Goal: Find specific page/section: Find specific page/section

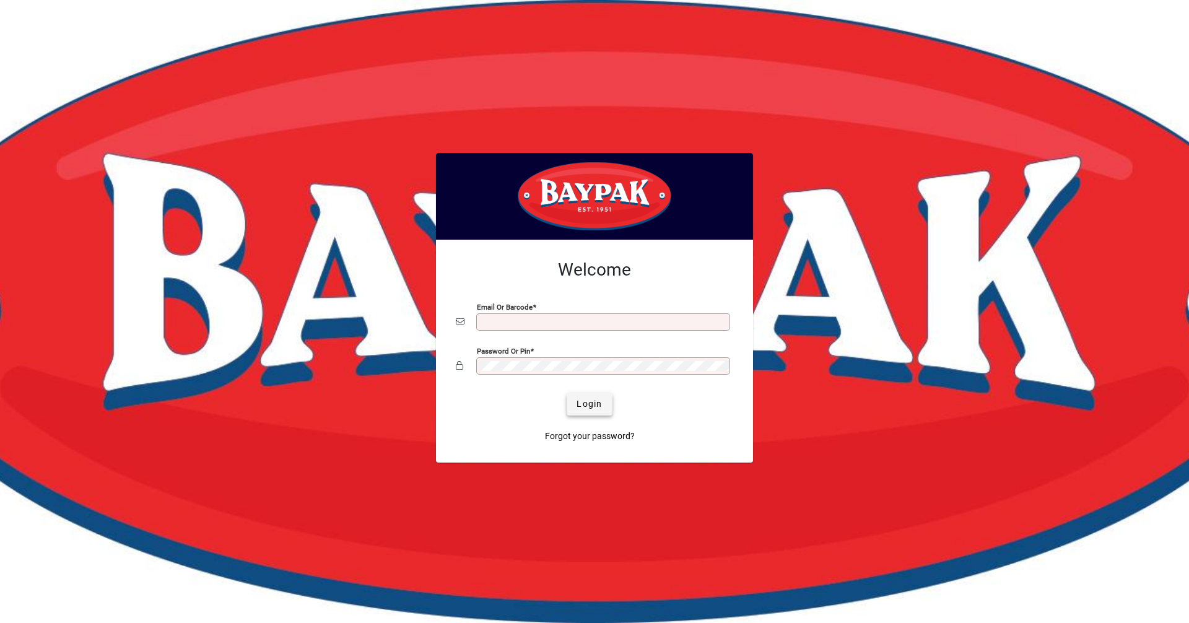
type input "**********"
click at [577, 410] on span "Login" at bounding box center [588, 404] width 25 height 13
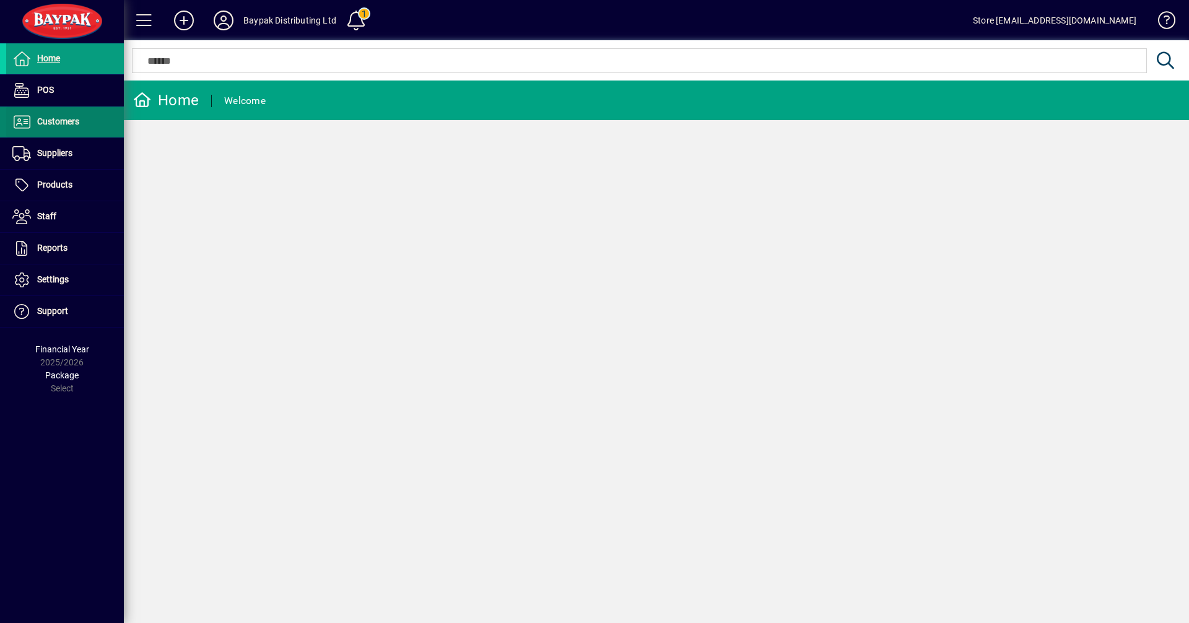
click at [49, 125] on span "Customers" at bounding box center [58, 121] width 42 height 10
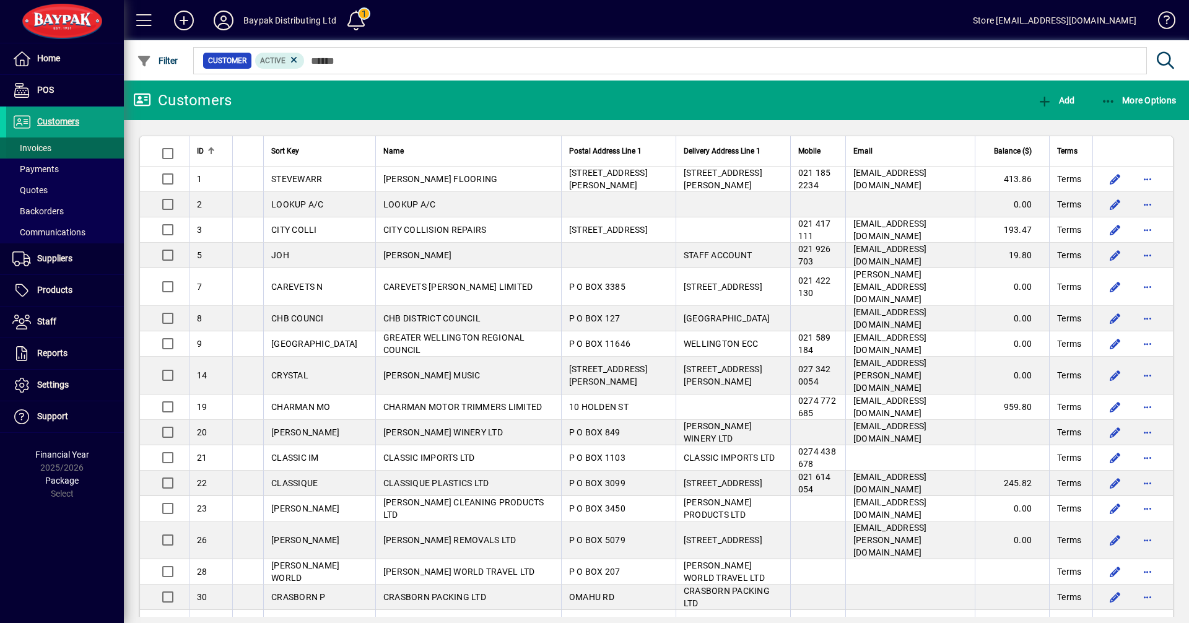
click at [38, 149] on span "Invoices" at bounding box center [31, 148] width 39 height 10
